Goal: Task Accomplishment & Management: Manage account settings

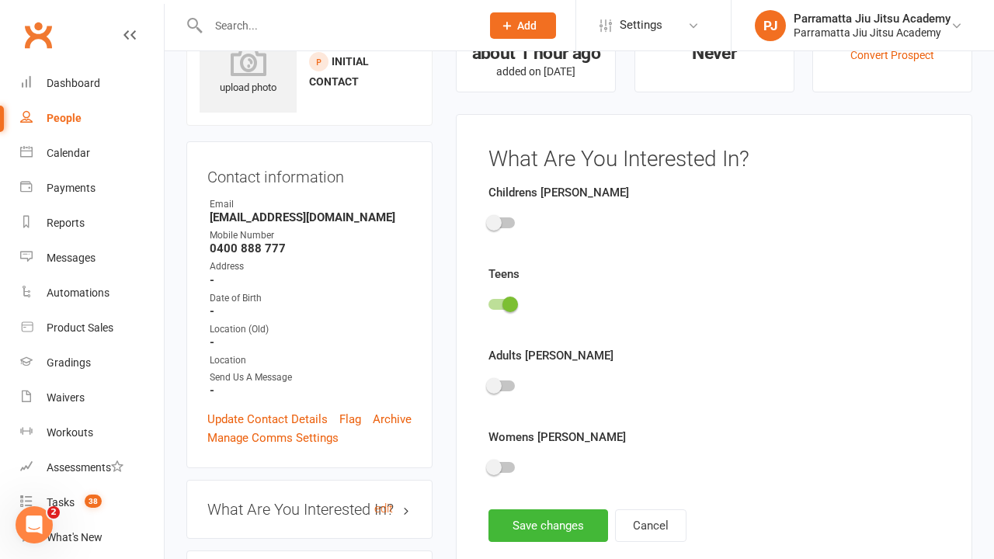
scroll to position [107, 0]
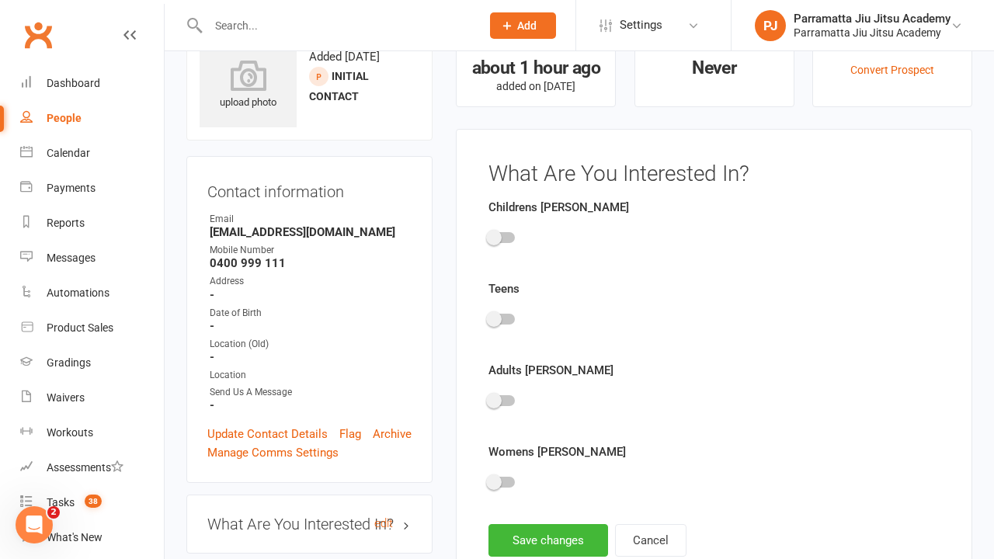
scroll to position [107, 0]
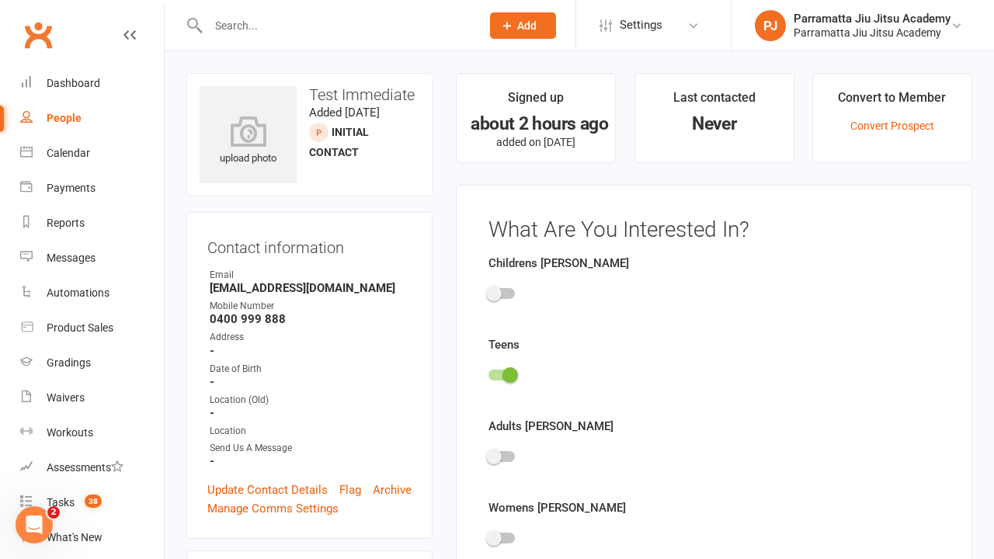
scroll to position [107, 0]
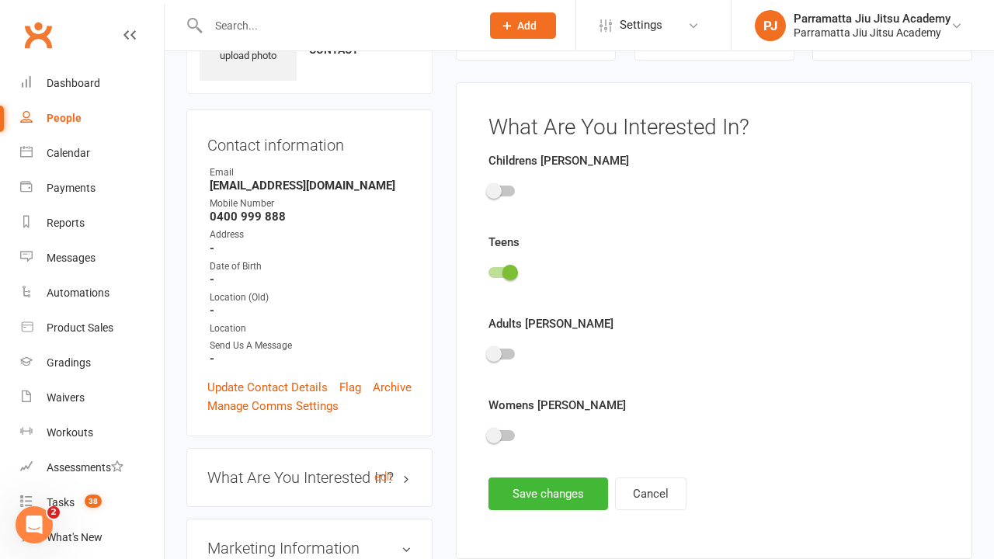
scroll to position [107, 0]
